Goal: Task Accomplishment & Management: Use online tool/utility

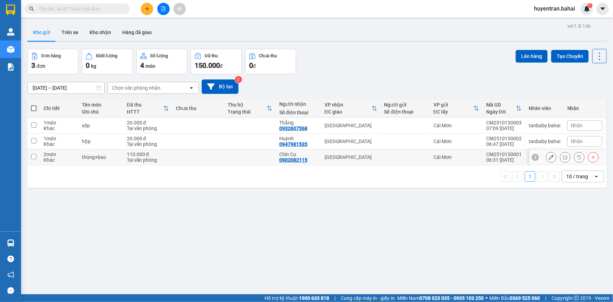
click at [501, 157] on div "06:31 13/10" at bounding box center [503, 160] width 35 height 6
checkbox input "true"
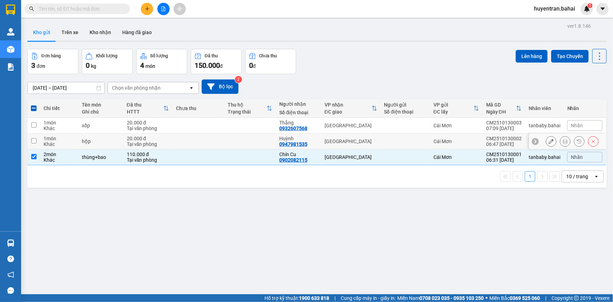
drag, startPoint x: 498, startPoint y: 140, endPoint x: 511, endPoint y: 113, distance: 30.0
click at [499, 136] on div "CM2510130002" at bounding box center [503, 139] width 35 height 6
checkbox input "true"
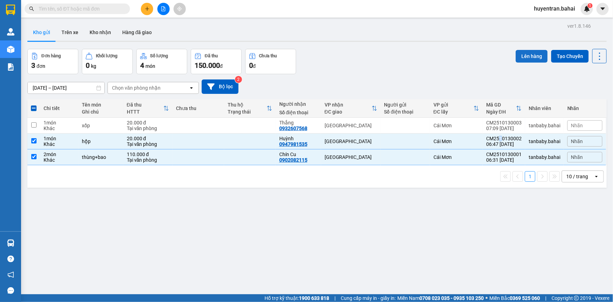
click at [524, 57] on button "Lên hàng" at bounding box center [532, 56] width 32 height 13
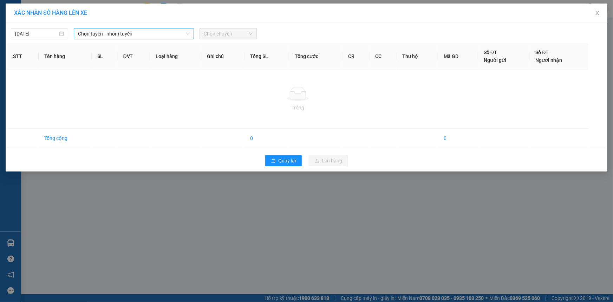
click at [117, 36] on span "Chọn tuyến - nhóm tuyến" at bounding box center [134, 33] width 112 height 11
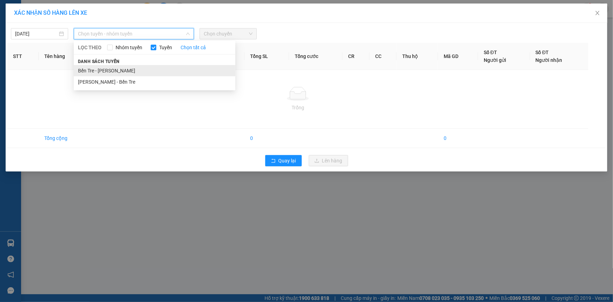
click at [116, 70] on li "Bến Tre - Hồ Chí Minh" at bounding box center [155, 70] width 162 height 11
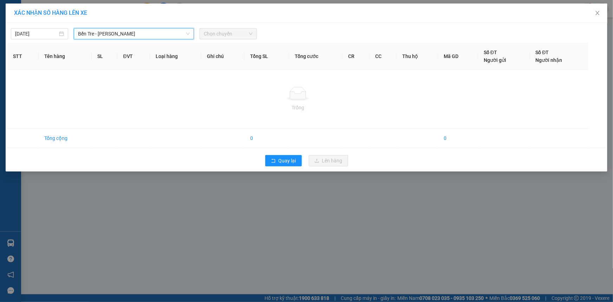
click at [218, 38] on span "Chọn chuyến" at bounding box center [228, 33] width 49 height 11
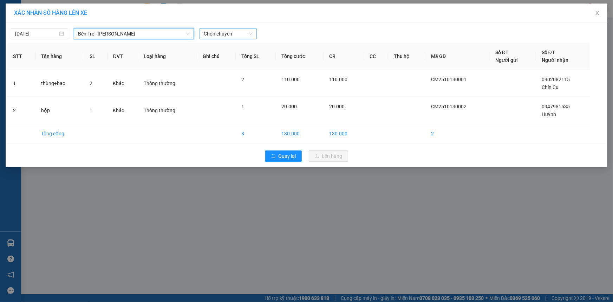
click at [236, 32] on span "Chọn chuyến" at bounding box center [228, 33] width 49 height 11
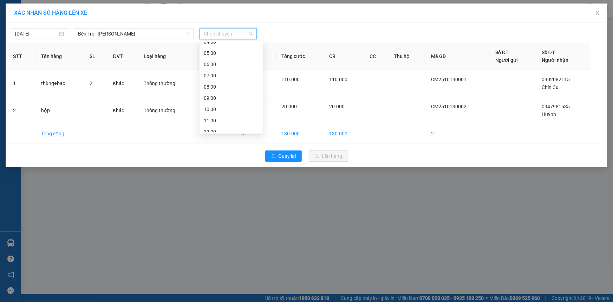
scroll to position [32, 0]
click at [221, 84] on div "07:00" at bounding box center [231, 84] width 55 height 8
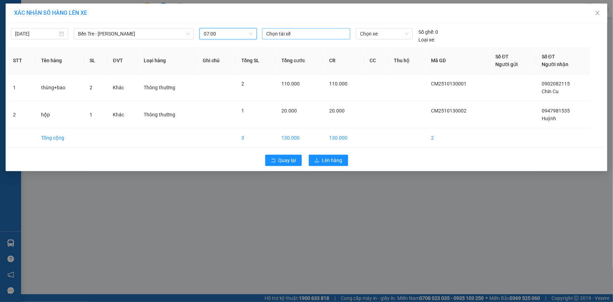
click at [276, 38] on div at bounding box center [306, 34] width 85 height 8
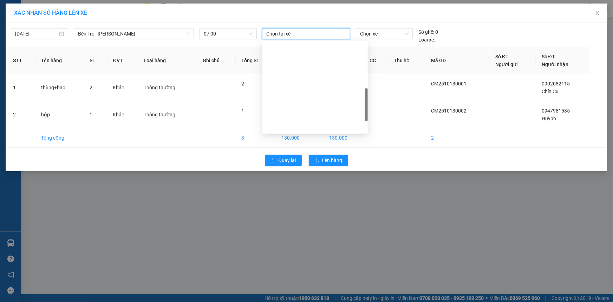
scroll to position [160, 0]
click at [314, 58] on div "Thanh" at bounding box center [315, 57] width 97 height 8
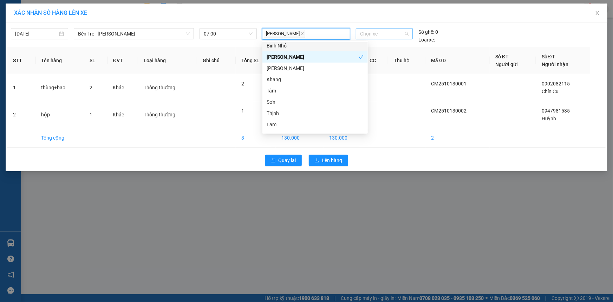
click at [401, 33] on span "Chọn xe" at bounding box center [384, 33] width 48 height 11
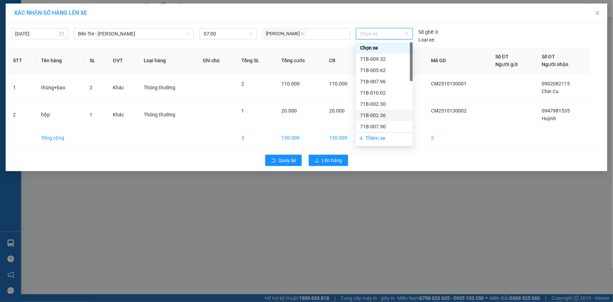
scroll to position [64, 0]
click at [390, 71] on div "71B-012.60" at bounding box center [384, 74] width 48 height 8
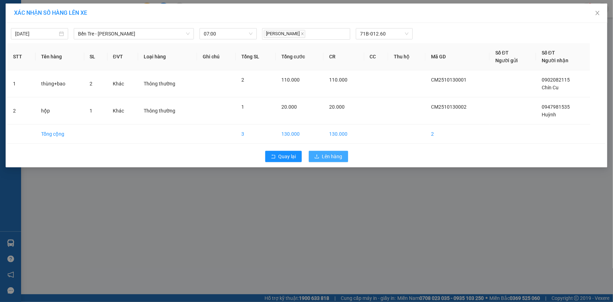
click at [336, 158] on span "Lên hàng" at bounding box center [332, 156] width 20 height 8
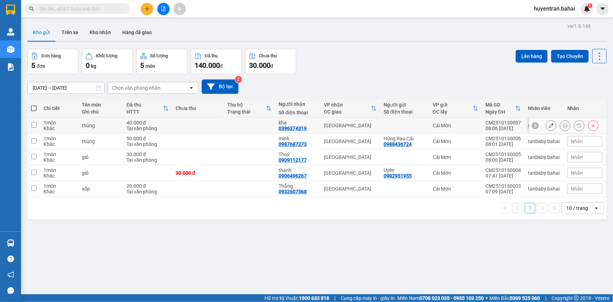
click at [563, 123] on icon at bounding box center [565, 125] width 5 height 5
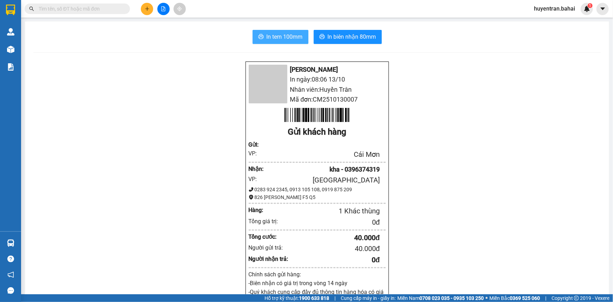
click at [288, 37] on span "In tem 100mm" at bounding box center [285, 36] width 36 height 9
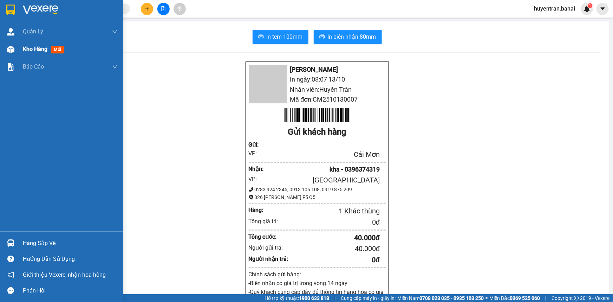
click at [33, 48] on span "Kho hàng" at bounding box center [35, 49] width 25 height 7
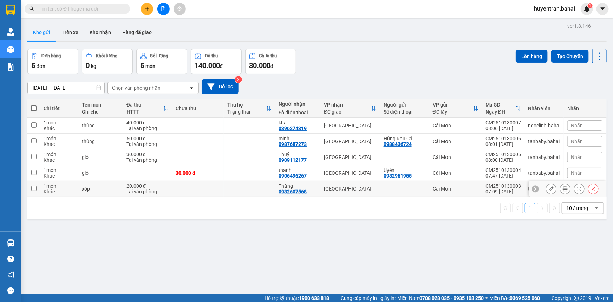
click at [451, 187] on div "Cái Mơn" at bounding box center [456, 189] width 46 height 6
checkbox input "true"
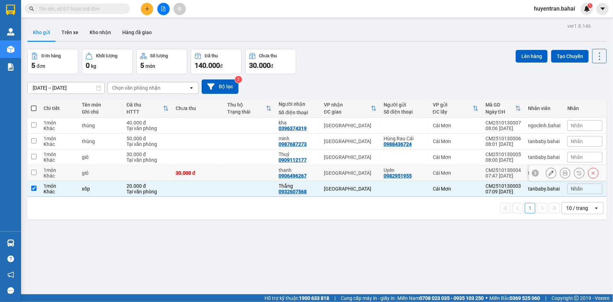
click at [461, 171] on div "Cái Mơn" at bounding box center [456, 173] width 46 height 6
checkbox input "true"
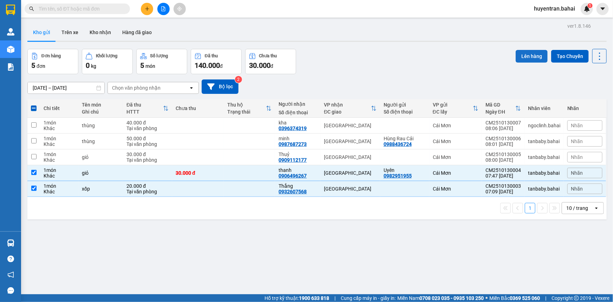
click at [524, 52] on button "Lên hàng" at bounding box center [532, 56] width 32 height 13
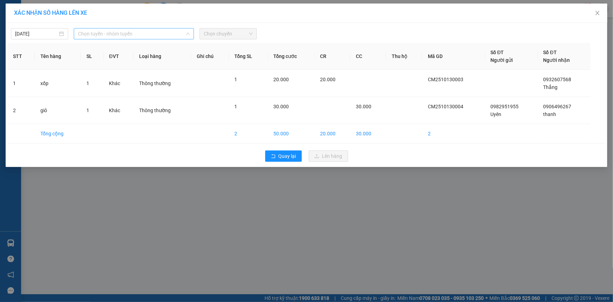
click at [155, 34] on span "Chọn tuyến - nhóm tuyến" at bounding box center [134, 33] width 112 height 11
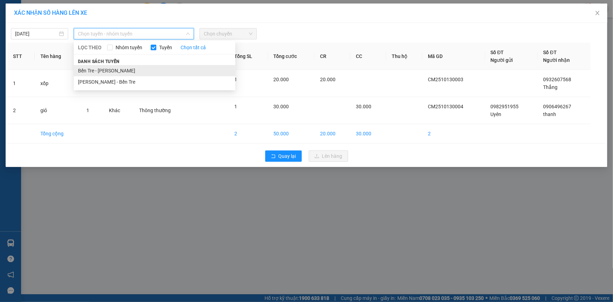
click at [136, 67] on li "Bến Tre - Hồ Chí Minh" at bounding box center [155, 70] width 162 height 11
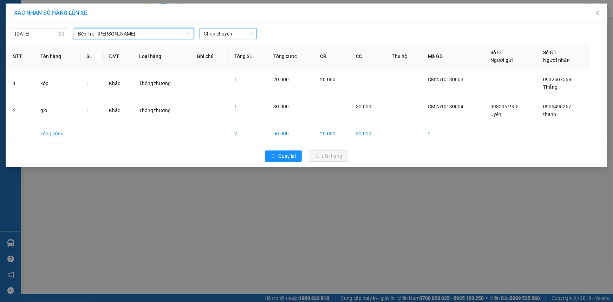
click at [215, 38] on span "Chọn chuyến" at bounding box center [228, 33] width 49 height 11
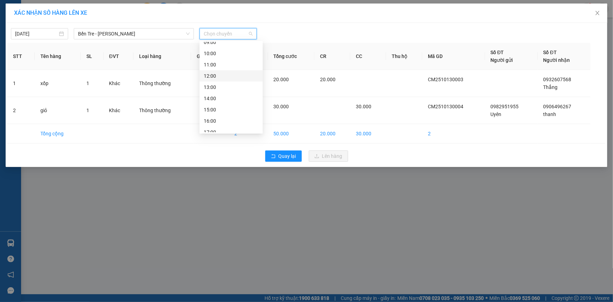
scroll to position [64, 0]
drag, startPoint x: 219, startPoint y: 61, endPoint x: 222, endPoint y: 58, distance: 4.5
click at [219, 61] on div "08:00" at bounding box center [231, 63] width 55 height 8
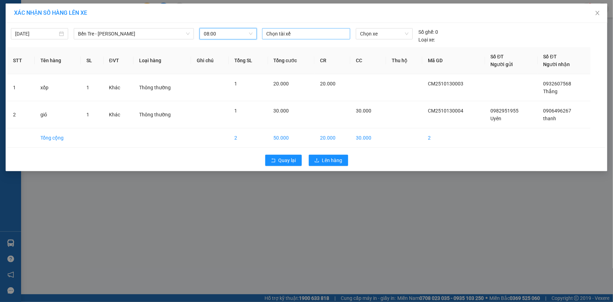
click at [283, 34] on div at bounding box center [306, 34] width 85 height 8
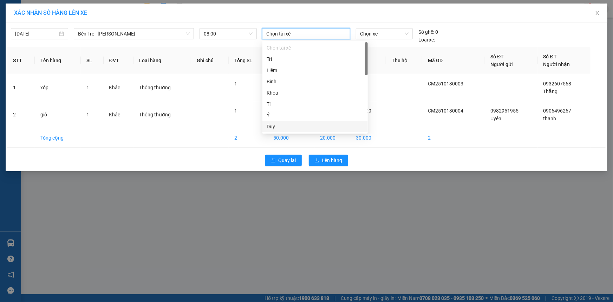
drag, startPoint x: 295, startPoint y: 124, endPoint x: 320, endPoint y: 101, distance: 33.8
click at [296, 124] on div "Duy" at bounding box center [315, 127] width 97 height 8
click at [369, 33] on span "Chọn xe" at bounding box center [384, 33] width 48 height 11
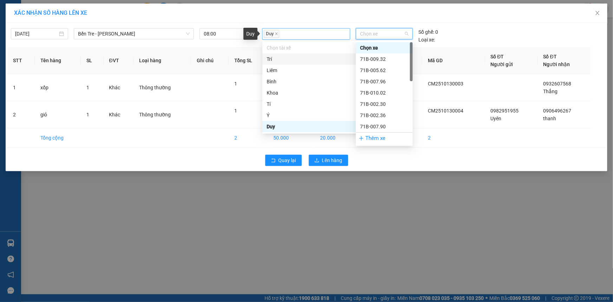
click at [274, 34] on span "Duy" at bounding box center [271, 34] width 15 height 8
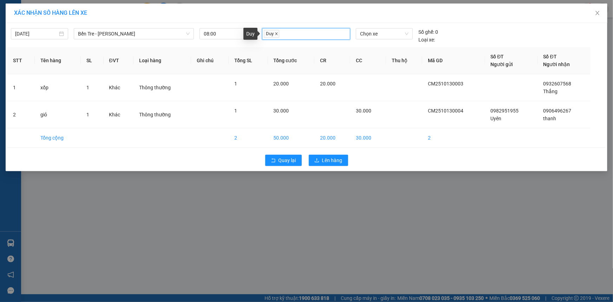
click at [277, 34] on icon "close" at bounding box center [276, 34] width 2 height 2
click at [278, 34] on div at bounding box center [306, 34] width 85 height 8
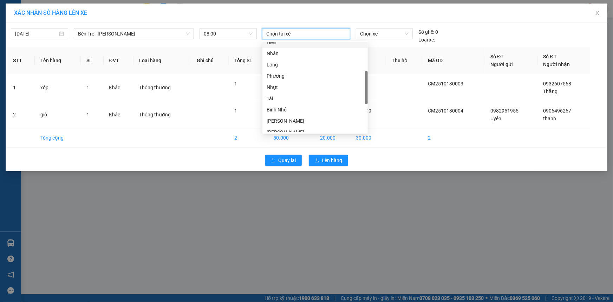
scroll to position [191, 0]
click at [292, 112] on div "Duy Nhỏ" at bounding box center [315, 115] width 97 height 8
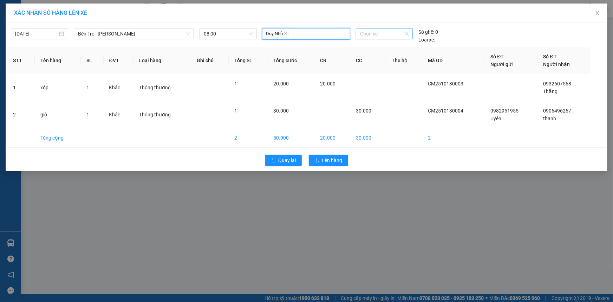
click at [397, 31] on span "Chọn xe" at bounding box center [384, 33] width 48 height 11
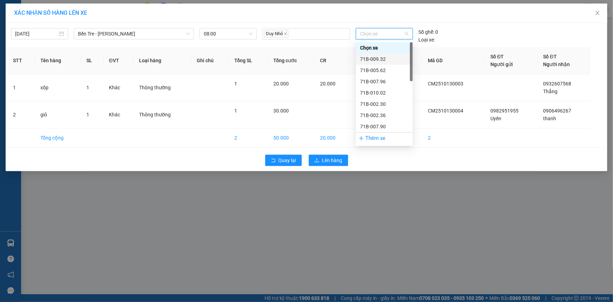
click at [379, 56] on div "71B-009.32" at bounding box center [384, 59] width 48 height 8
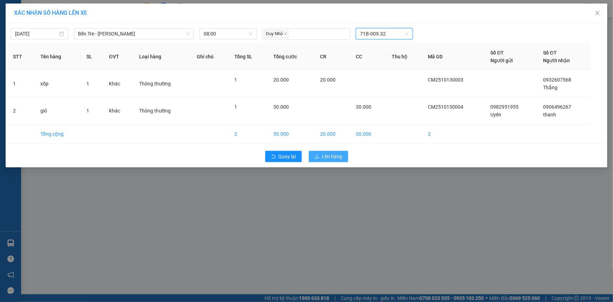
click at [339, 155] on span "Lên hàng" at bounding box center [332, 156] width 20 height 8
